Goal: Information Seeking & Learning: Learn about a topic

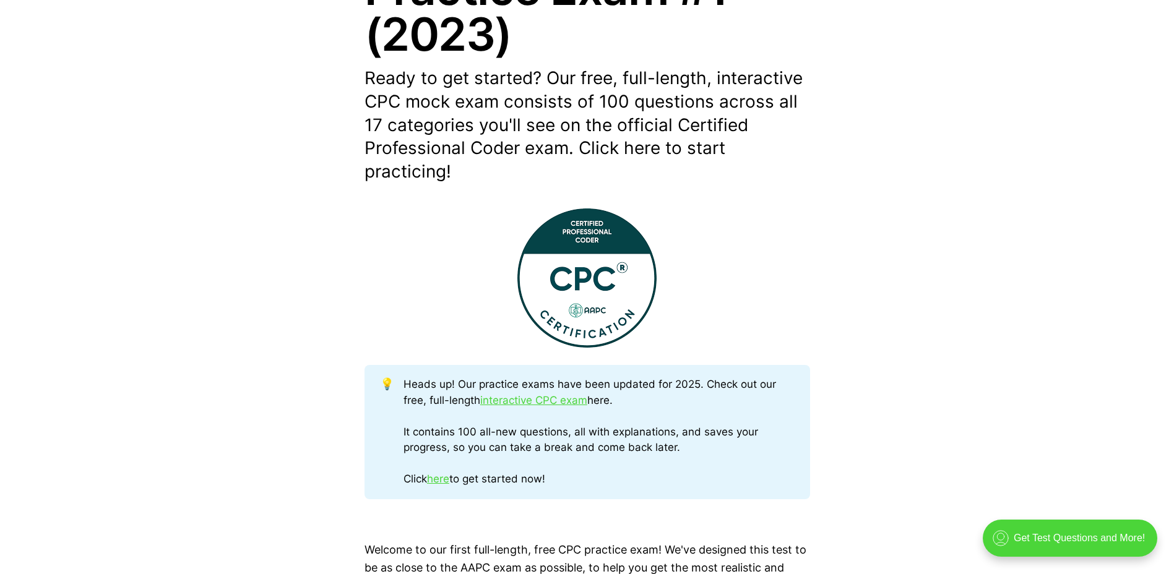
scroll to position [619, 0]
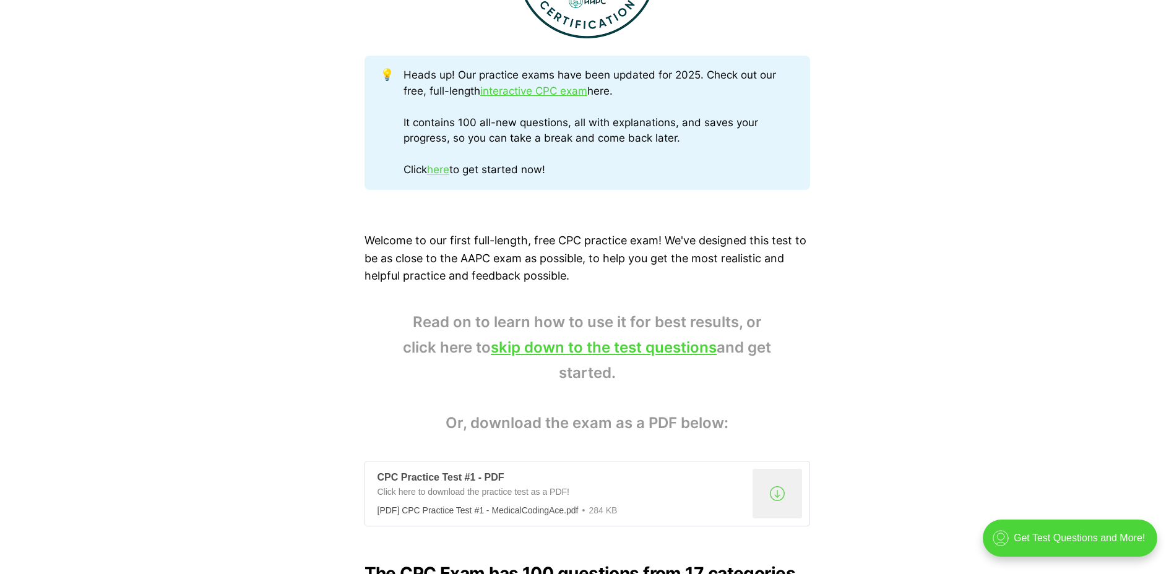
click at [787, 495] on div ".a{fill:none;stroke:currentColor;stroke-linecap:round;stroke-linejoin:round;str…" at bounding box center [778, 494] width 50 height 50
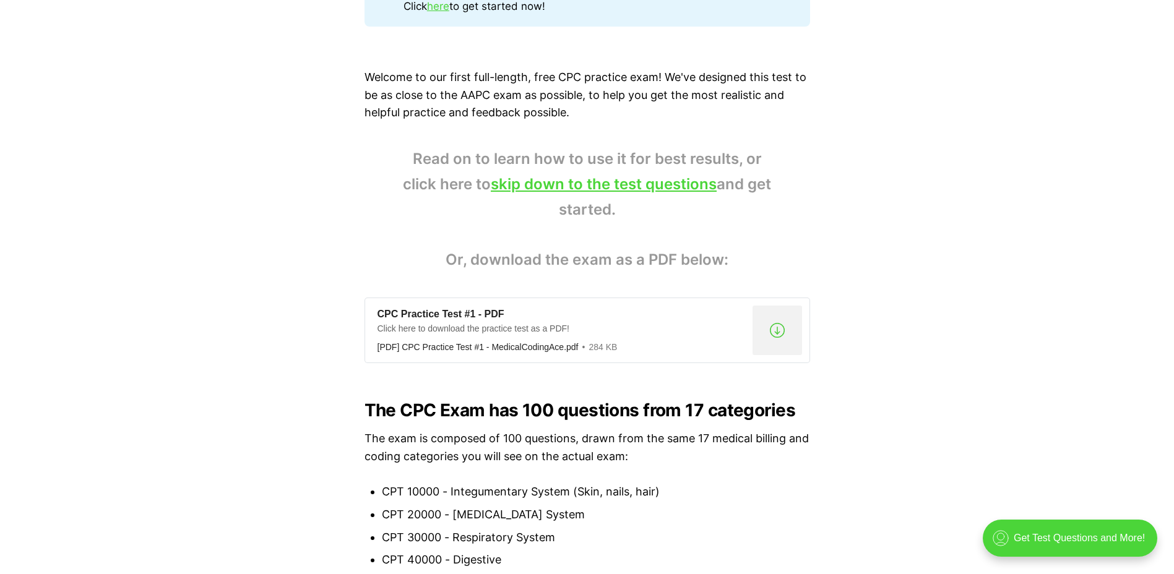
scroll to position [684, 0]
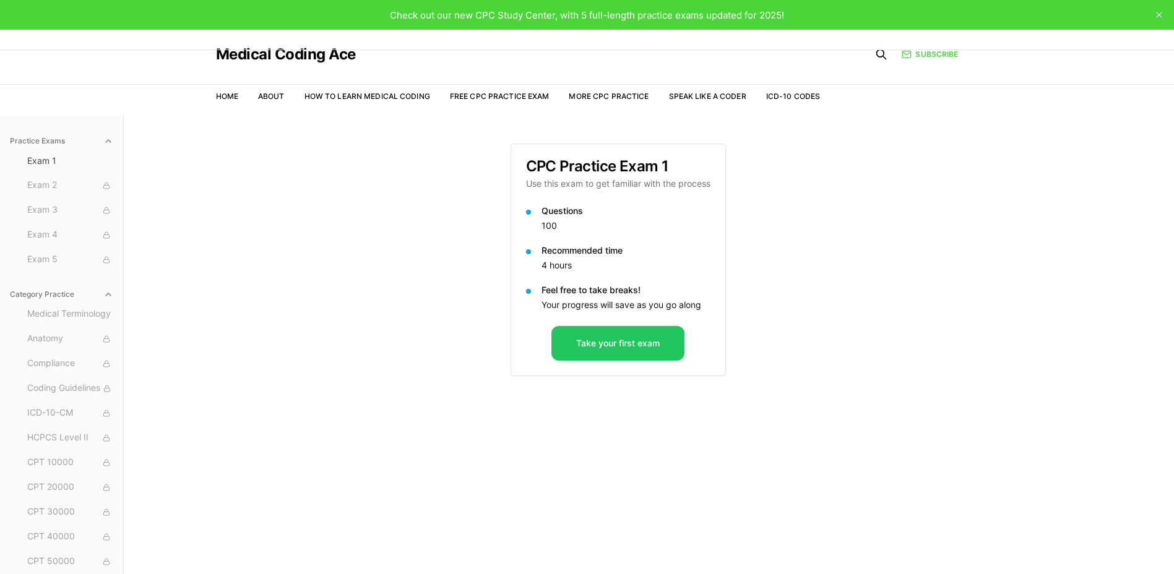
scroll to position [114, 0]
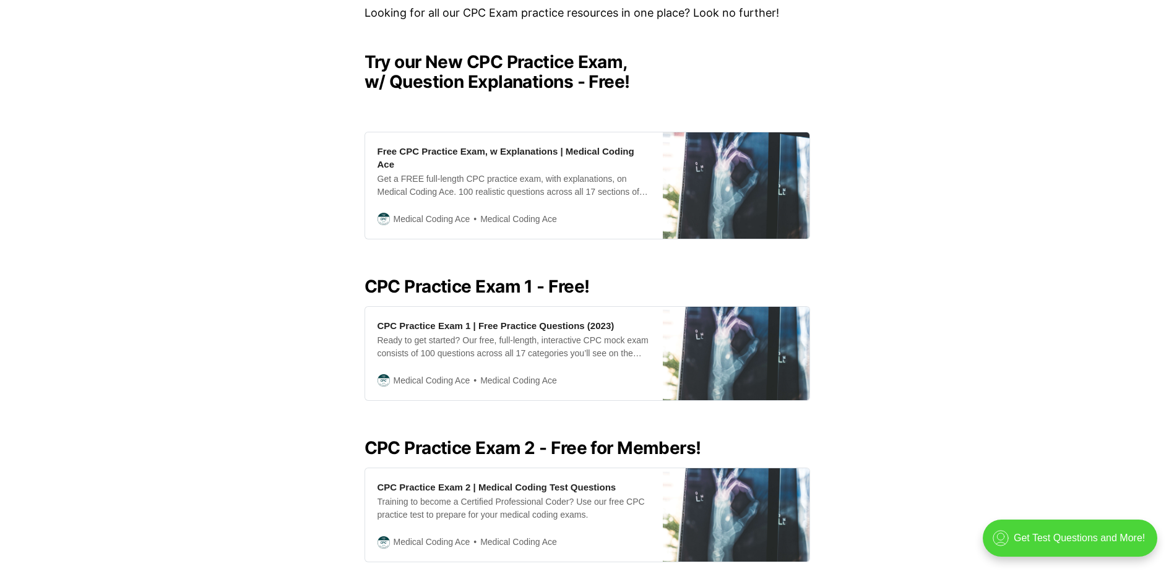
scroll to position [186, 0]
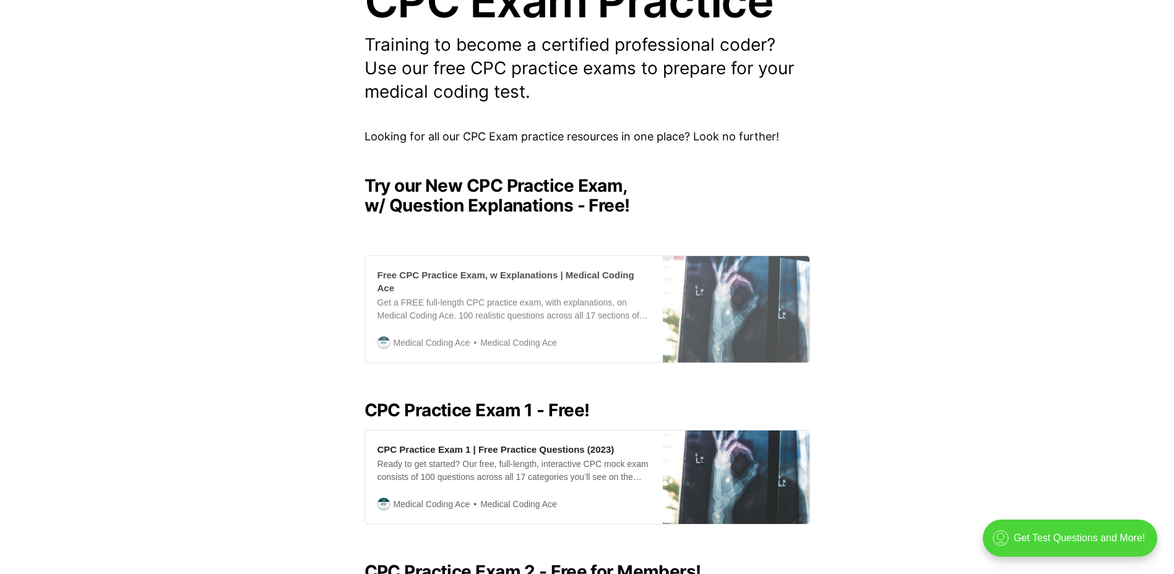
click at [462, 296] on div "Get a FREE full-length CPC practice exam, with explanations, on Medical Coding …" at bounding box center [514, 309] width 273 height 26
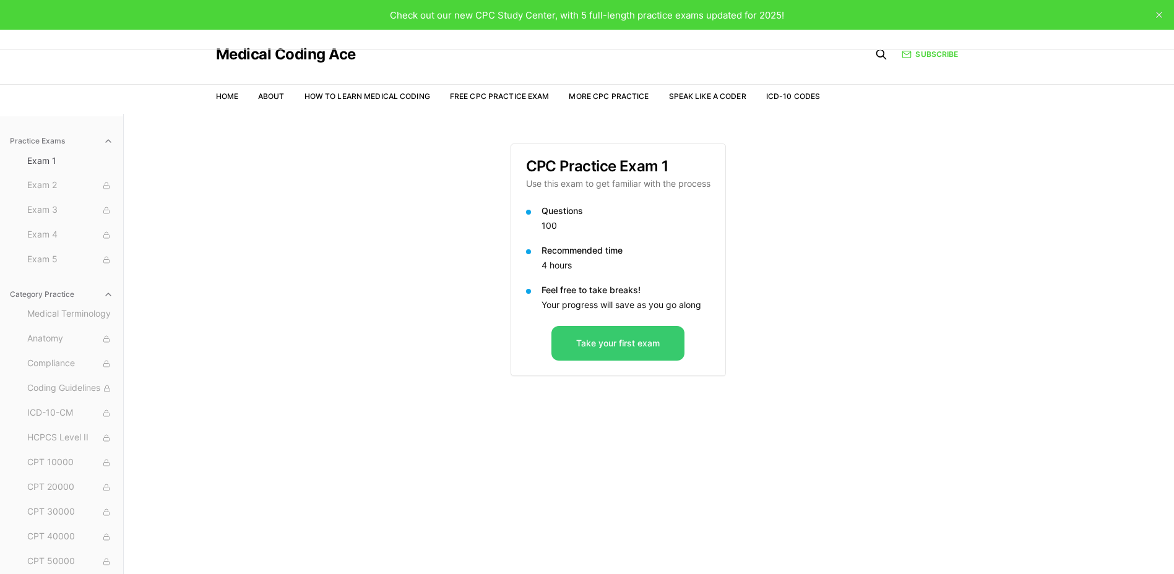
click at [663, 337] on button "Take your first exam" at bounding box center [617, 343] width 133 height 35
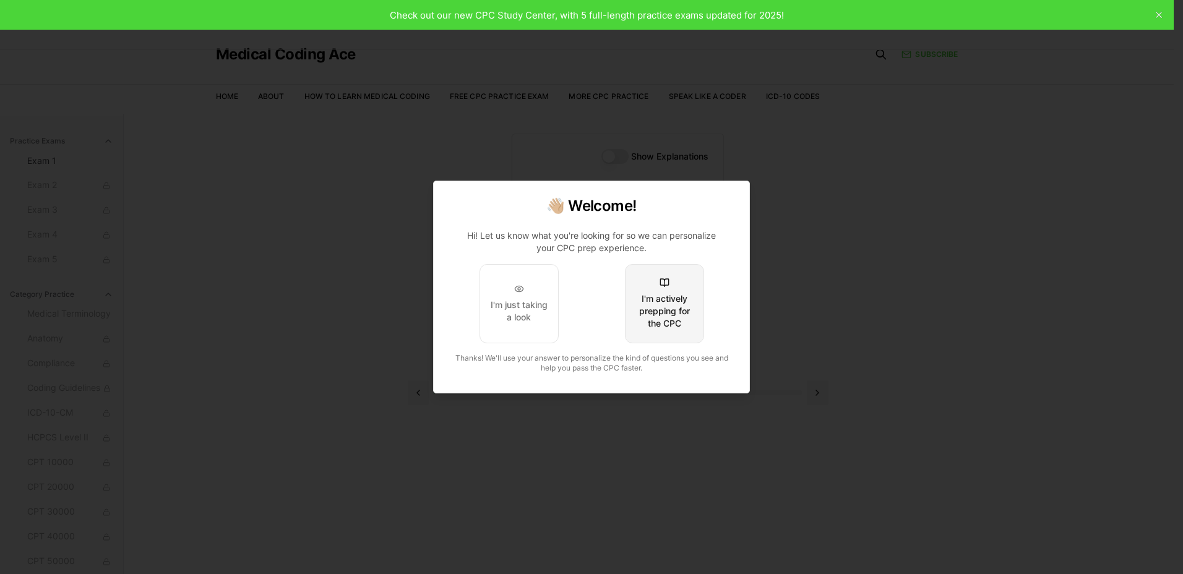
click at [673, 312] on div "I'm actively prepping for the CPC" at bounding box center [665, 311] width 58 height 37
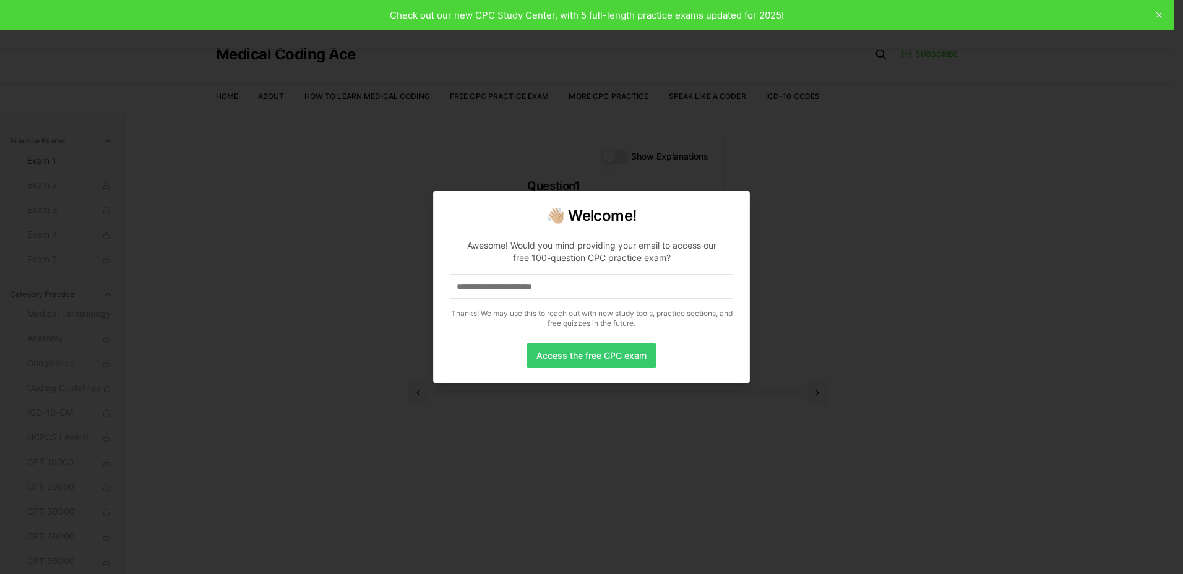
click at [625, 363] on button "Access the free CPC exam" at bounding box center [592, 356] width 130 height 25
